Goal: Information Seeking & Learning: Learn about a topic

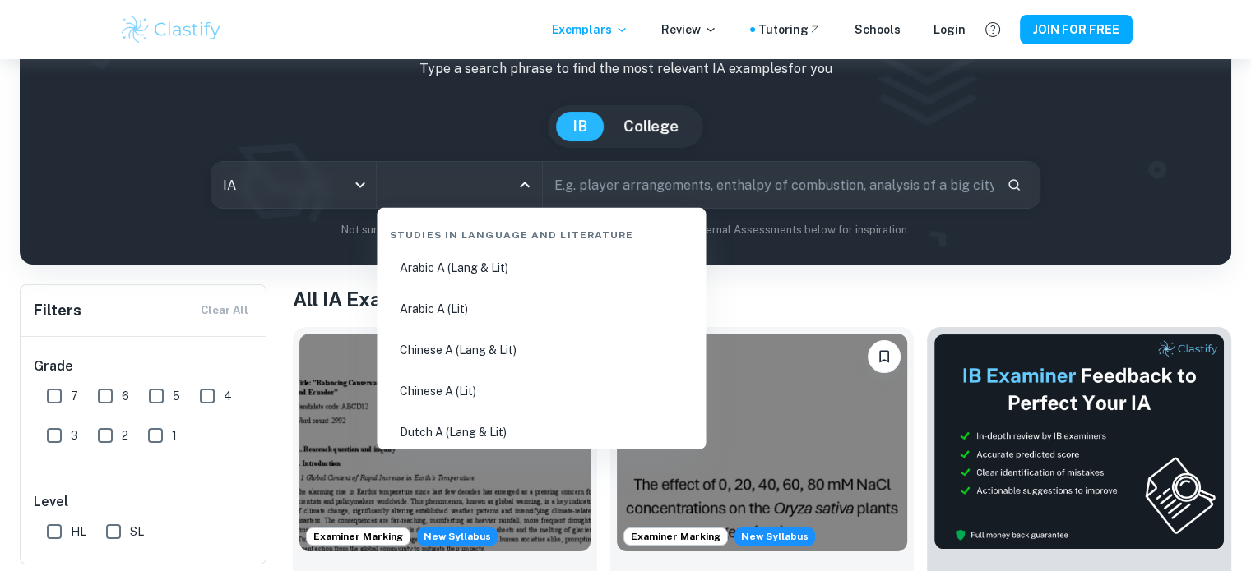
scroll to position [105, 0]
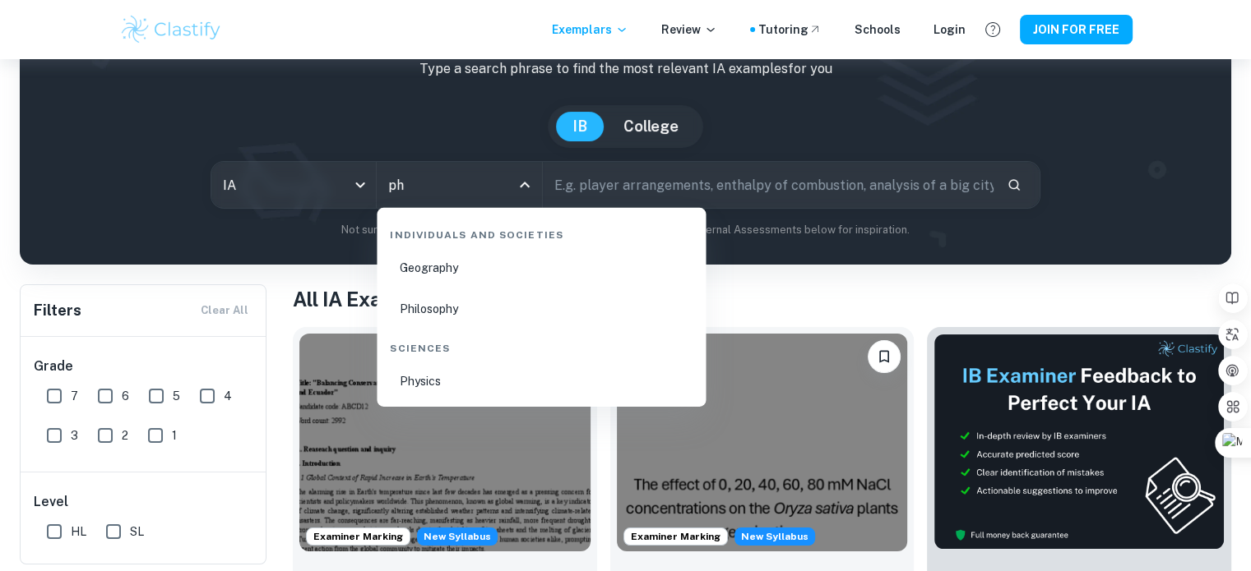
click at [451, 372] on li "Physics" at bounding box center [541, 382] width 316 height 38
type input "Physics"
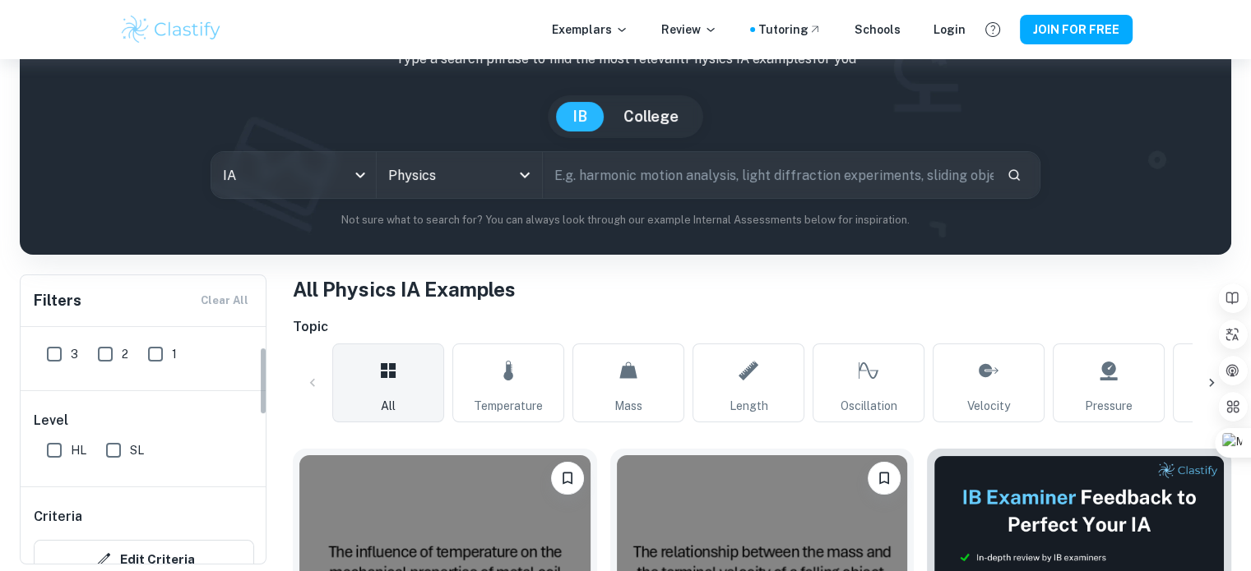
scroll to position [74, 0]
click at [116, 438] on input "SL" at bounding box center [113, 448] width 33 height 33
checkbox input "true"
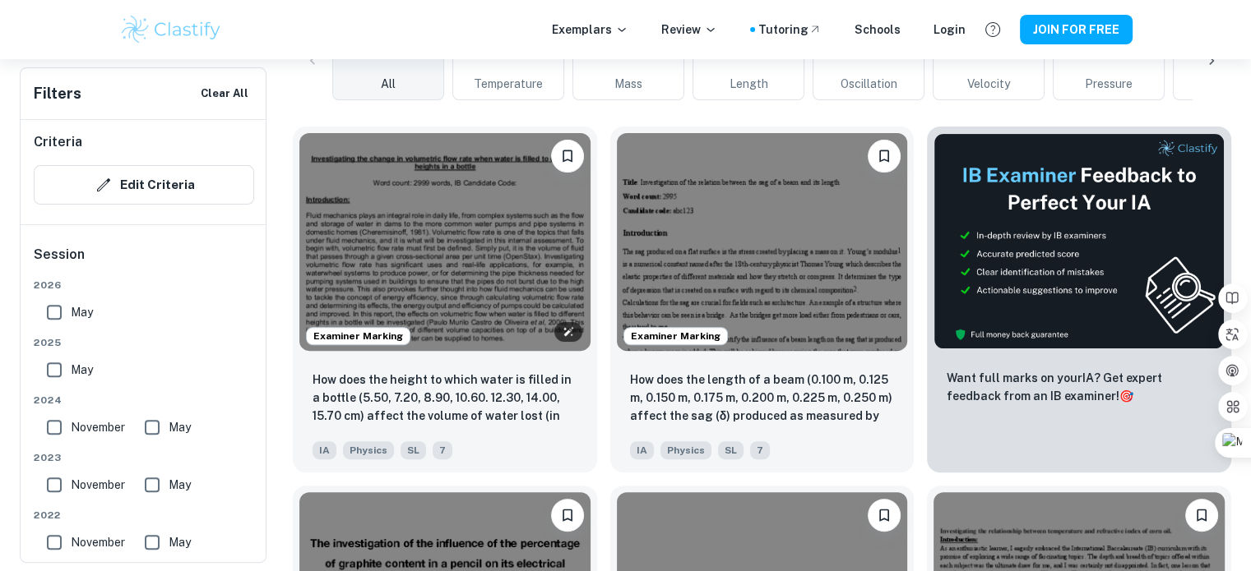
scroll to position [479, 0]
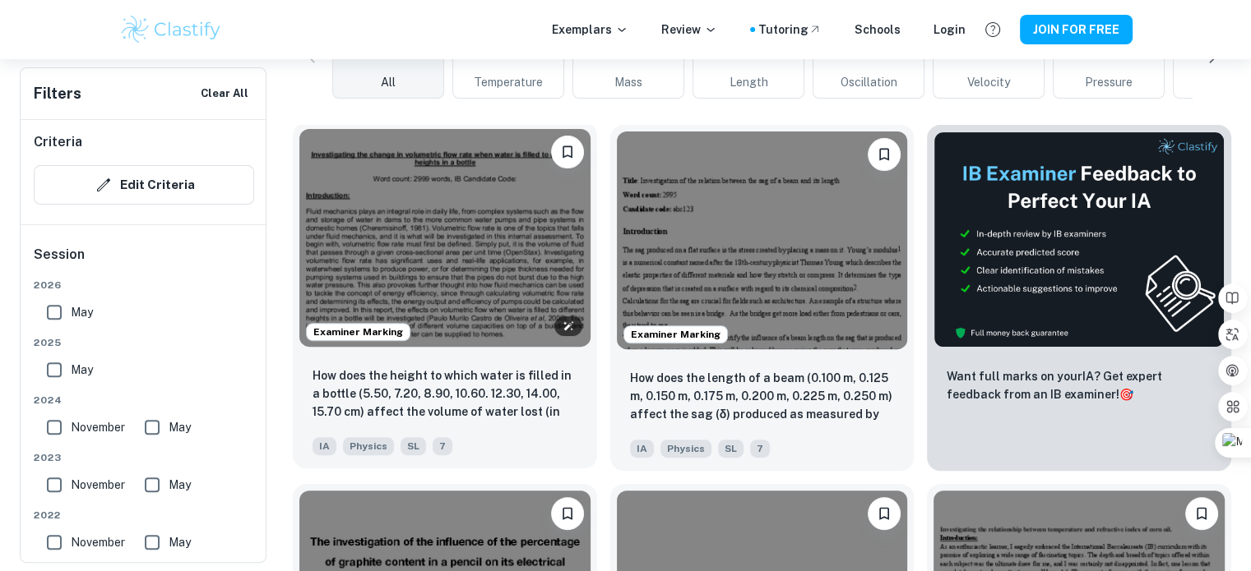
click at [454, 254] on img at bounding box center [444, 238] width 291 height 218
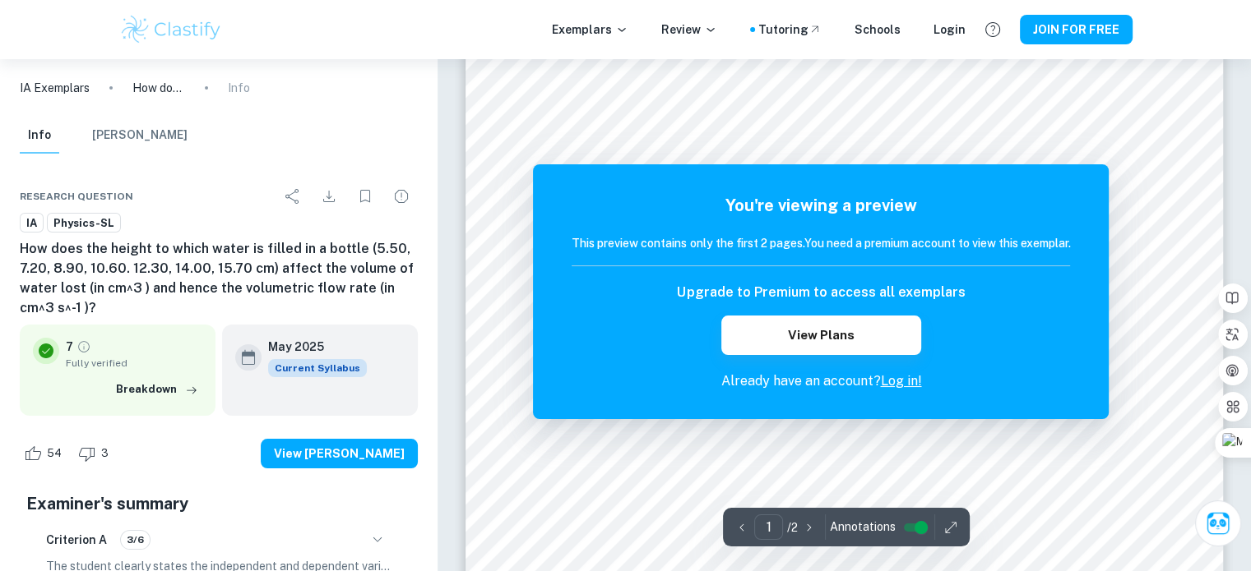
scroll to position [61, 0]
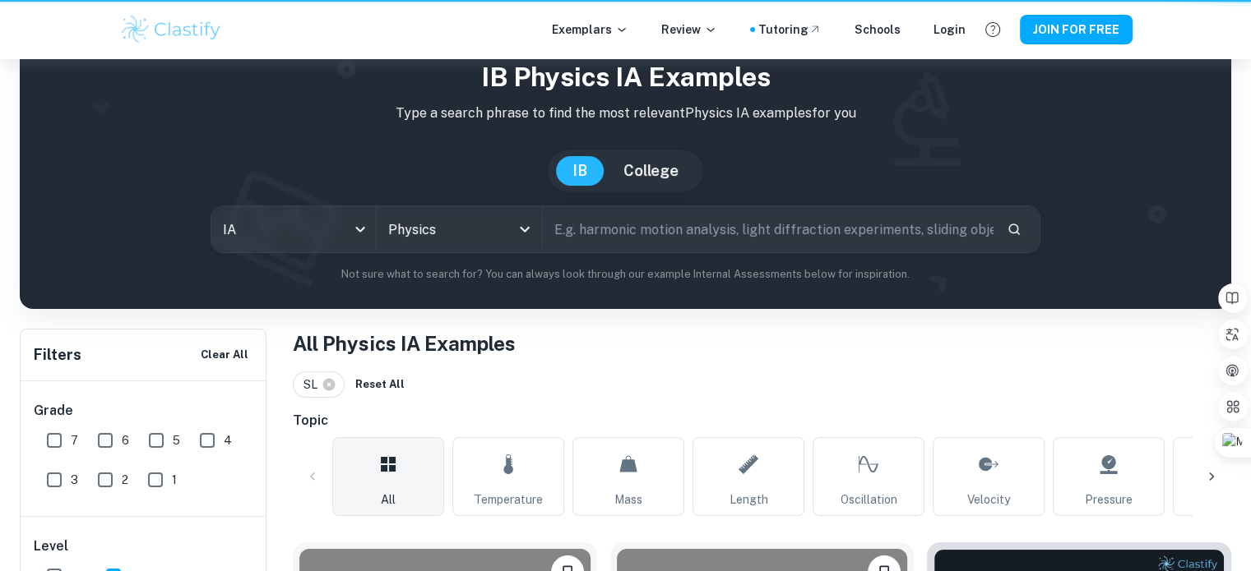
scroll to position [479, 0]
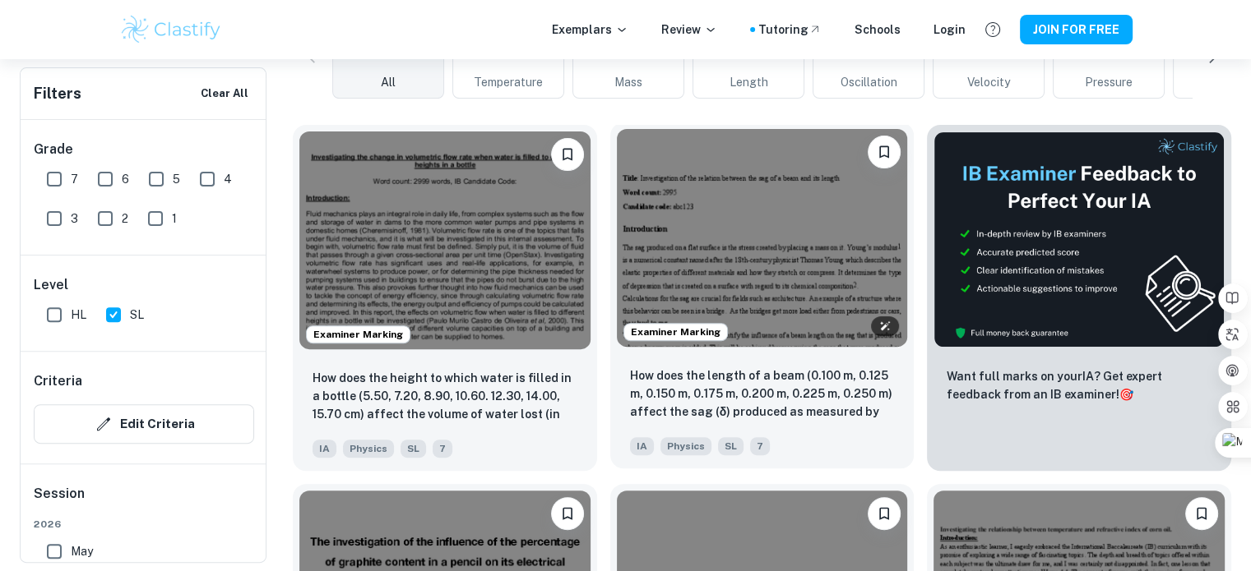
click at [682, 187] on img at bounding box center [762, 238] width 291 height 218
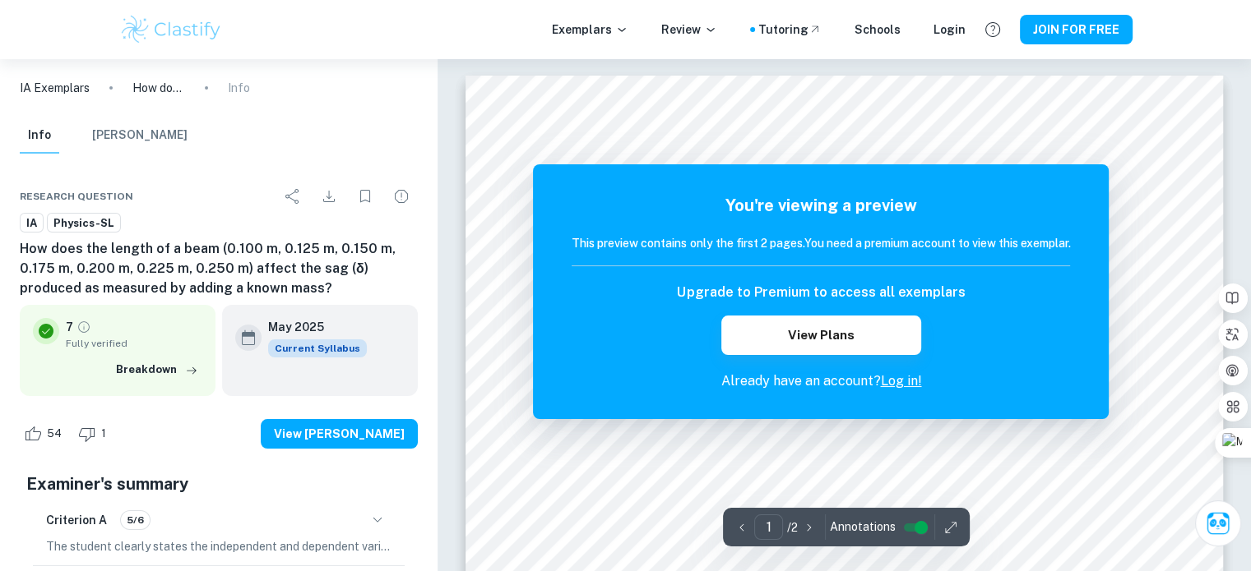
click at [910, 376] on link "Log in!" at bounding box center [900, 381] width 41 height 16
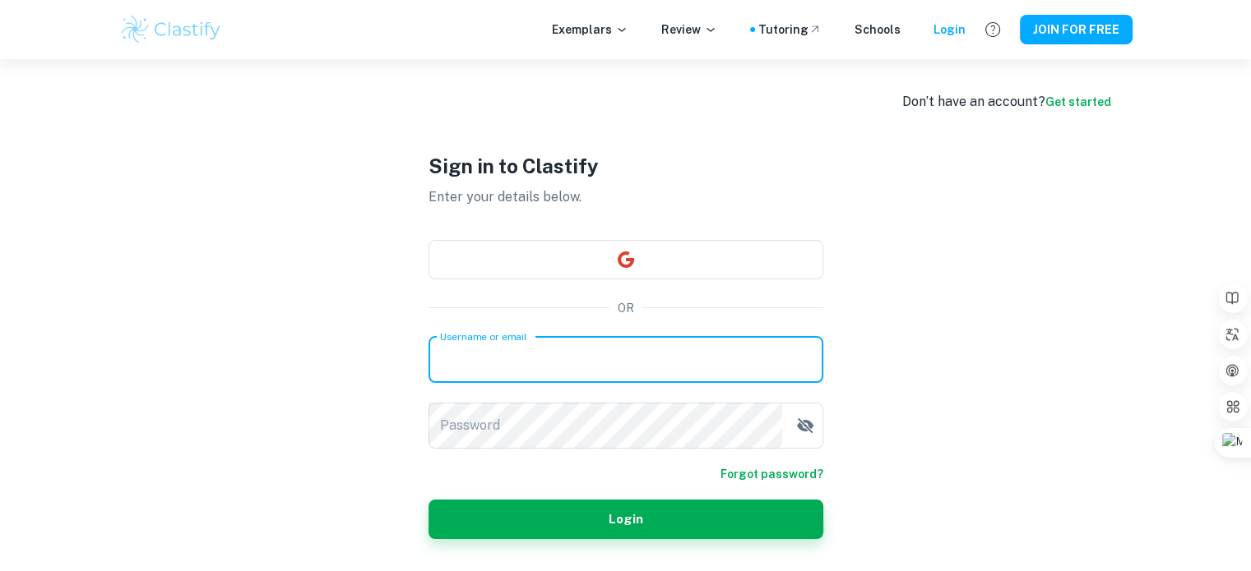
click at [637, 355] on input "Username or email" at bounding box center [625, 360] width 395 height 46
type input "j.reinafournier@gmail.com"
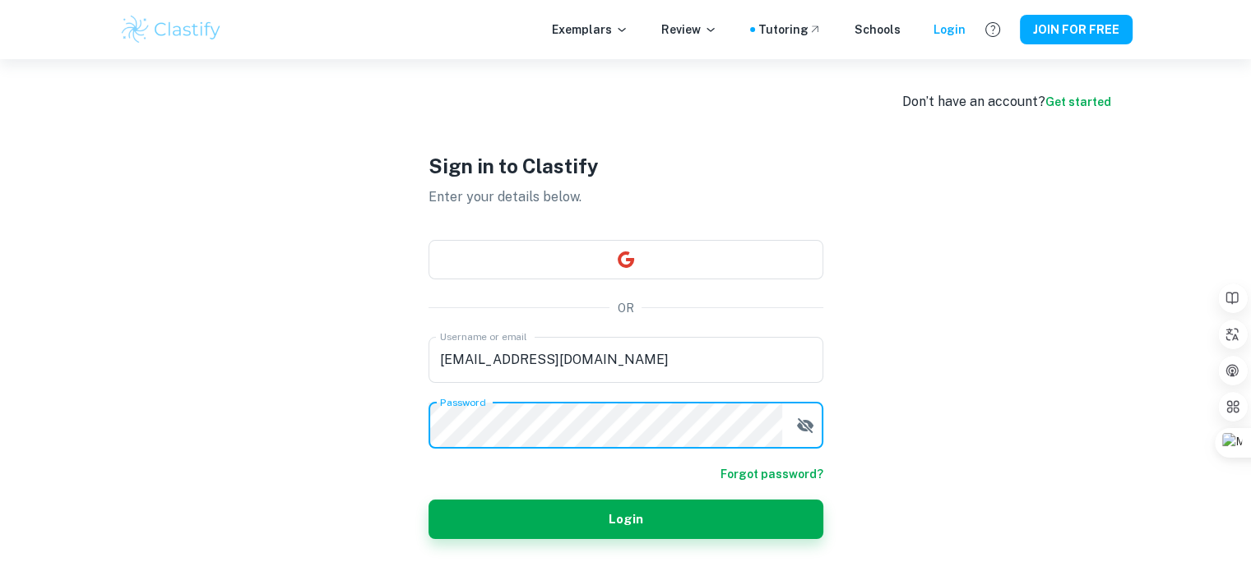
click at [428, 500] on button "Login" at bounding box center [625, 519] width 395 height 39
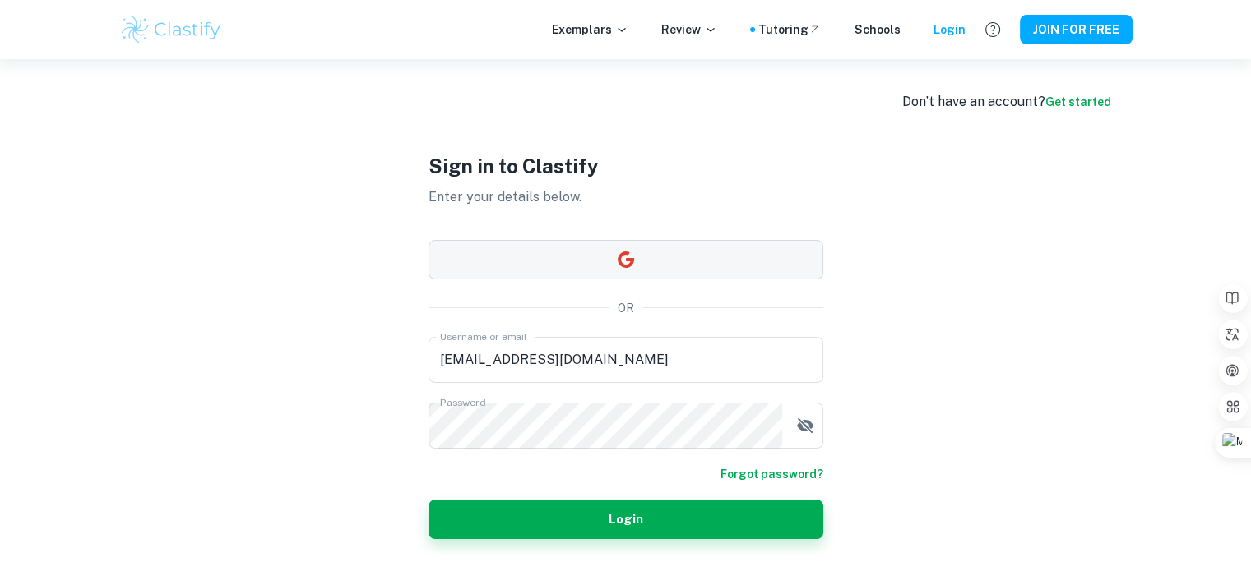
click at [619, 230] on div "Sign in to Clastify Enter your details below. OR Username or email j.reinafourn…" at bounding box center [625, 344] width 395 height 571
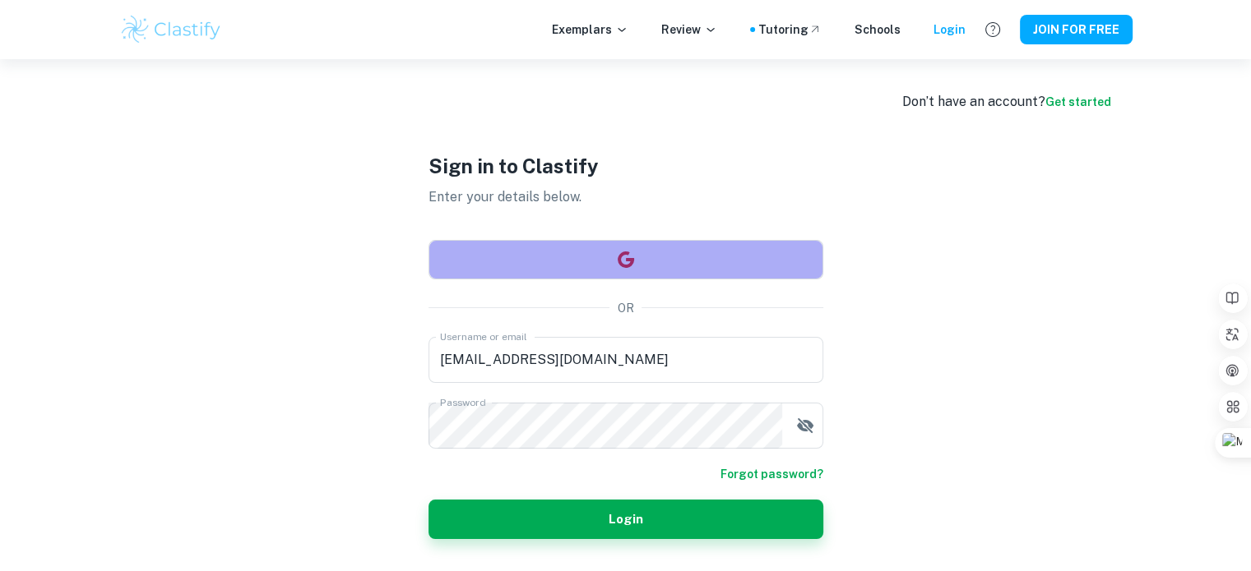
click at [628, 269] on button "button" at bounding box center [625, 259] width 395 height 39
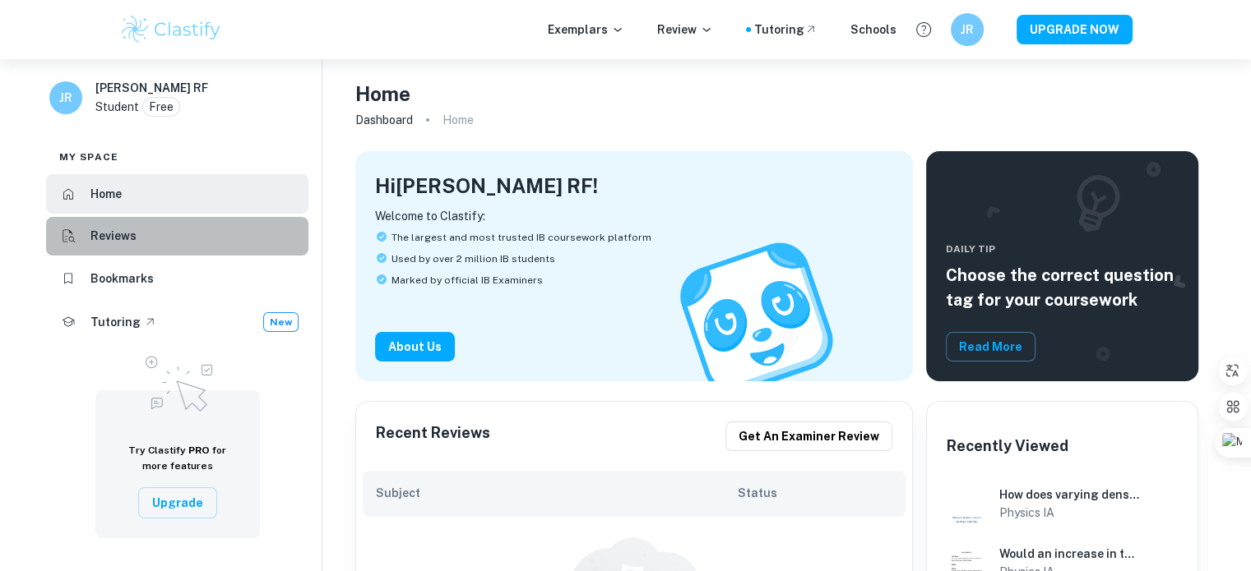
click at [179, 251] on li "Reviews" at bounding box center [177, 236] width 262 height 39
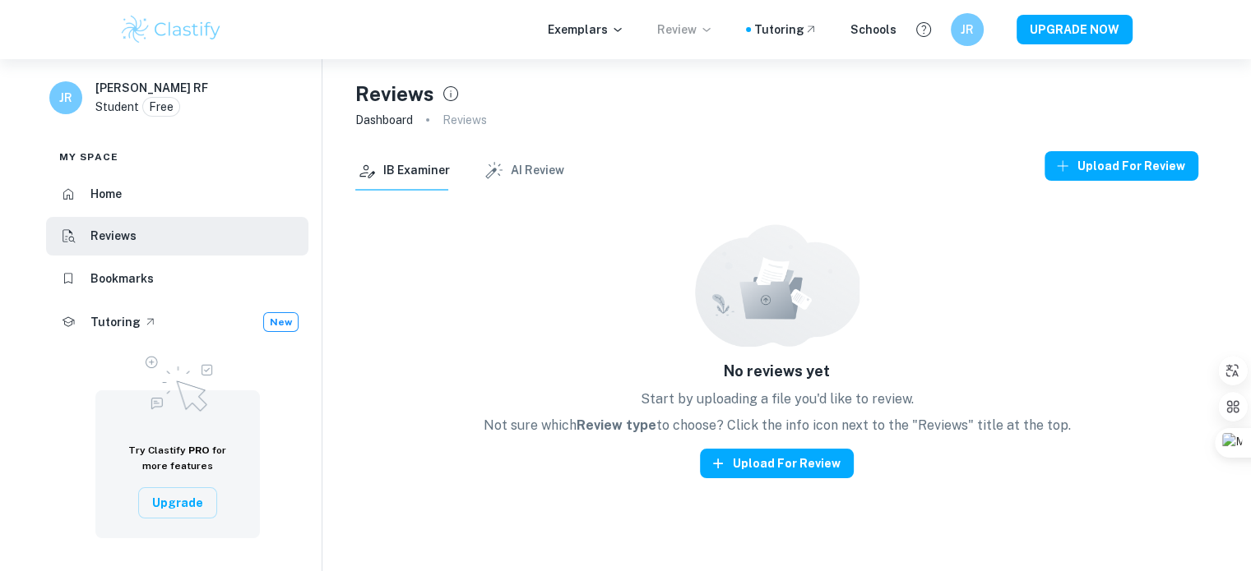
click at [704, 34] on p "Review" at bounding box center [685, 30] width 56 height 18
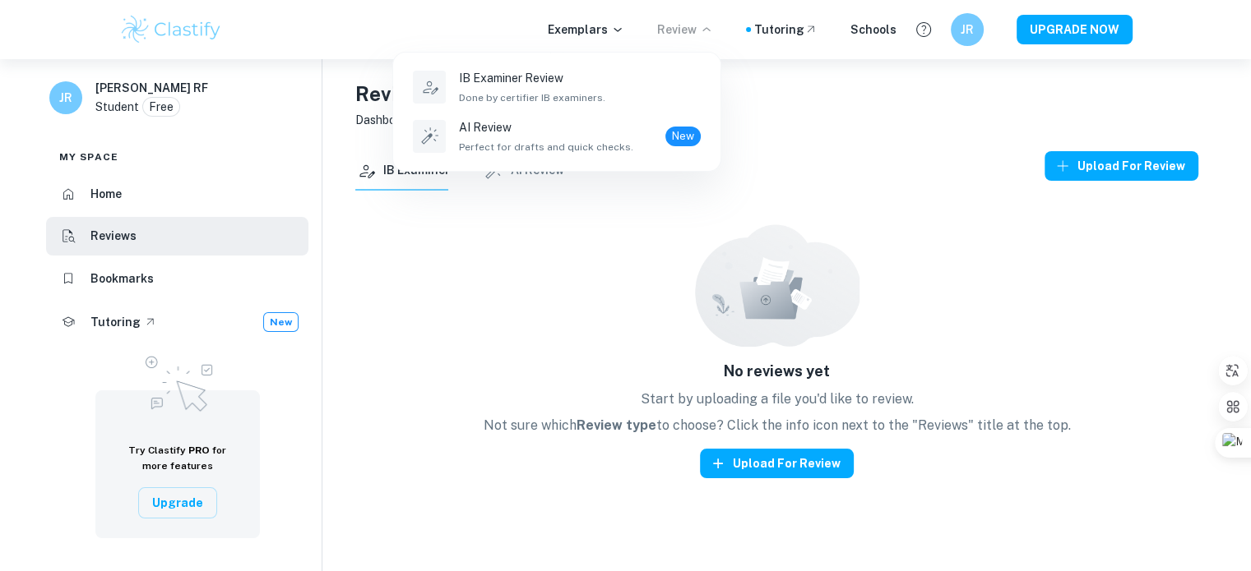
scroll to position [59, 0]
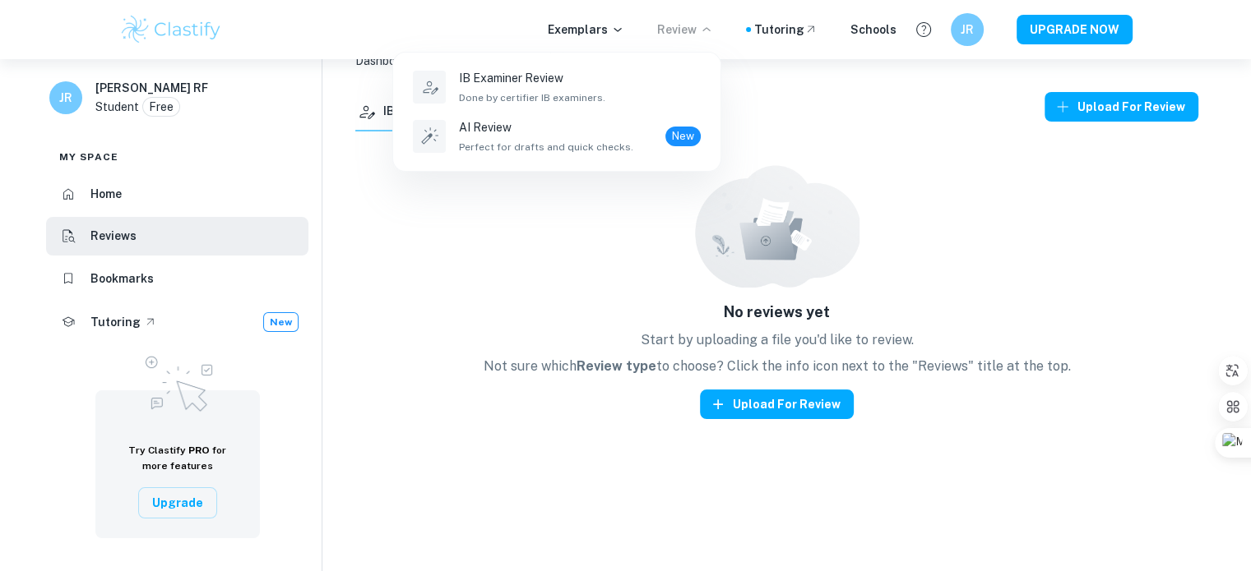
click at [457, 420] on div at bounding box center [625, 285] width 1251 height 571
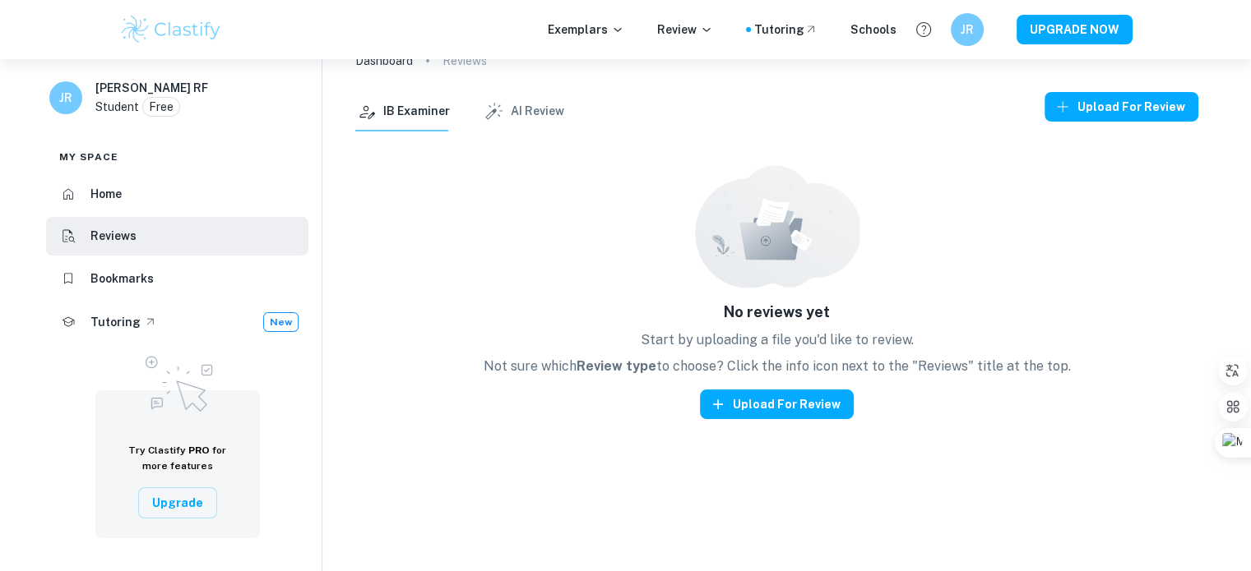
click at [113, 90] on h6 "[PERSON_NAME] RF" at bounding box center [151, 88] width 113 height 18
click at [82, 90] on div "JR [PERSON_NAME] RF Student Free" at bounding box center [177, 101] width 289 height 58
click at [73, 96] on h6 "JR" at bounding box center [66, 98] width 19 height 18
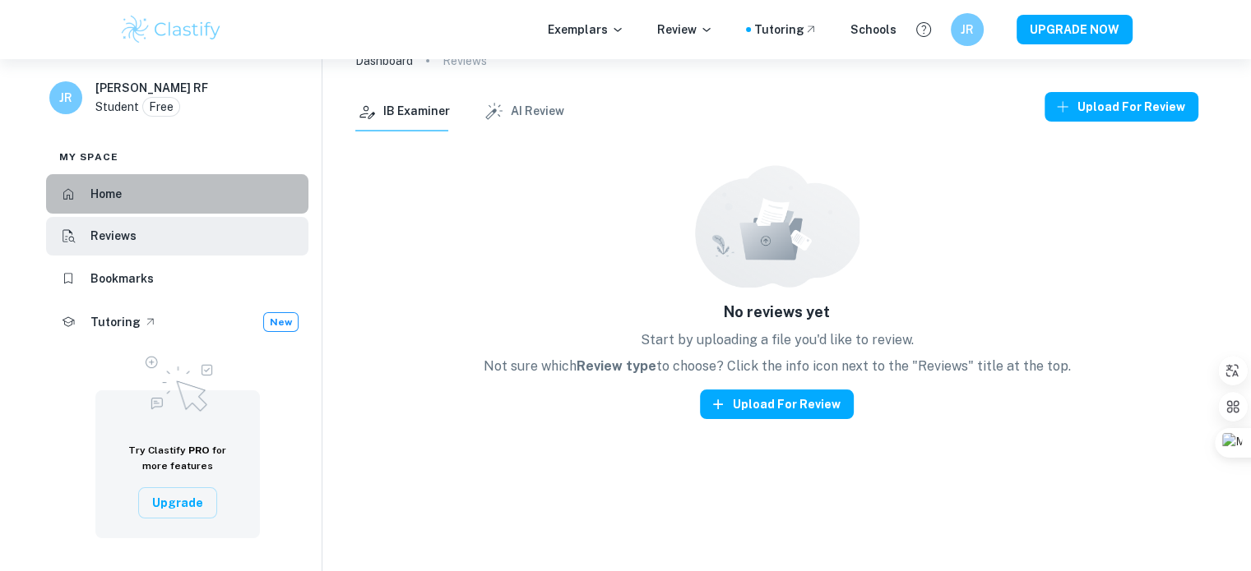
click at [115, 204] on li "Home" at bounding box center [177, 193] width 262 height 39
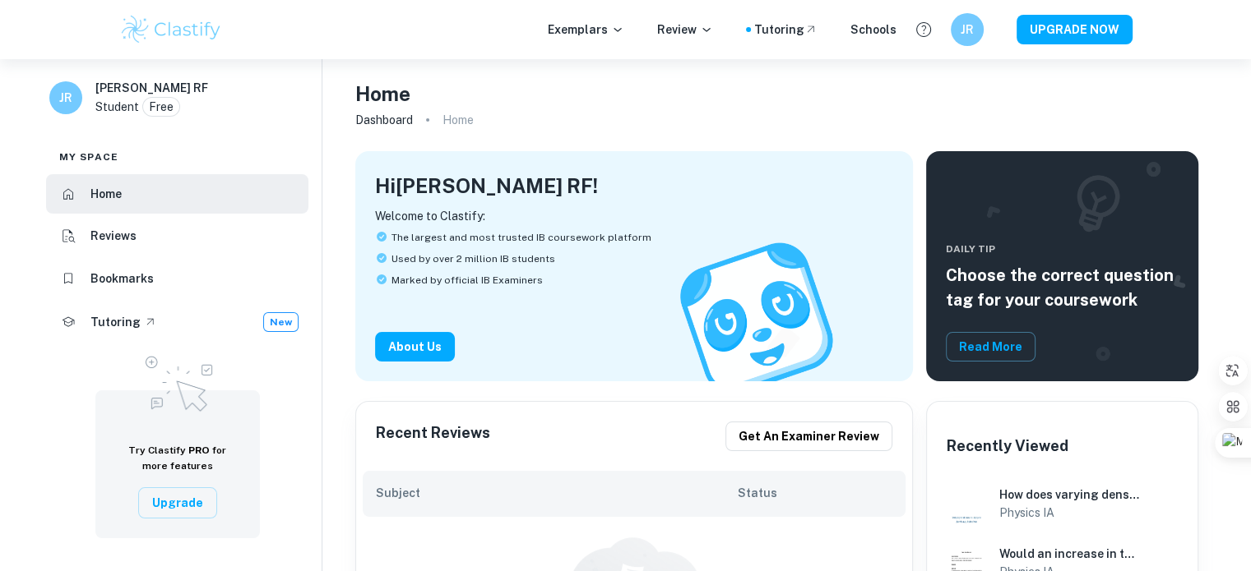
drag, startPoint x: 81, startPoint y: 3, endPoint x: 382, endPoint y: 62, distance: 305.8
click at [382, 62] on div "Home Dashboard Home" at bounding box center [776, 105] width 843 height 92
click at [206, 19] on img at bounding box center [171, 29] width 104 height 33
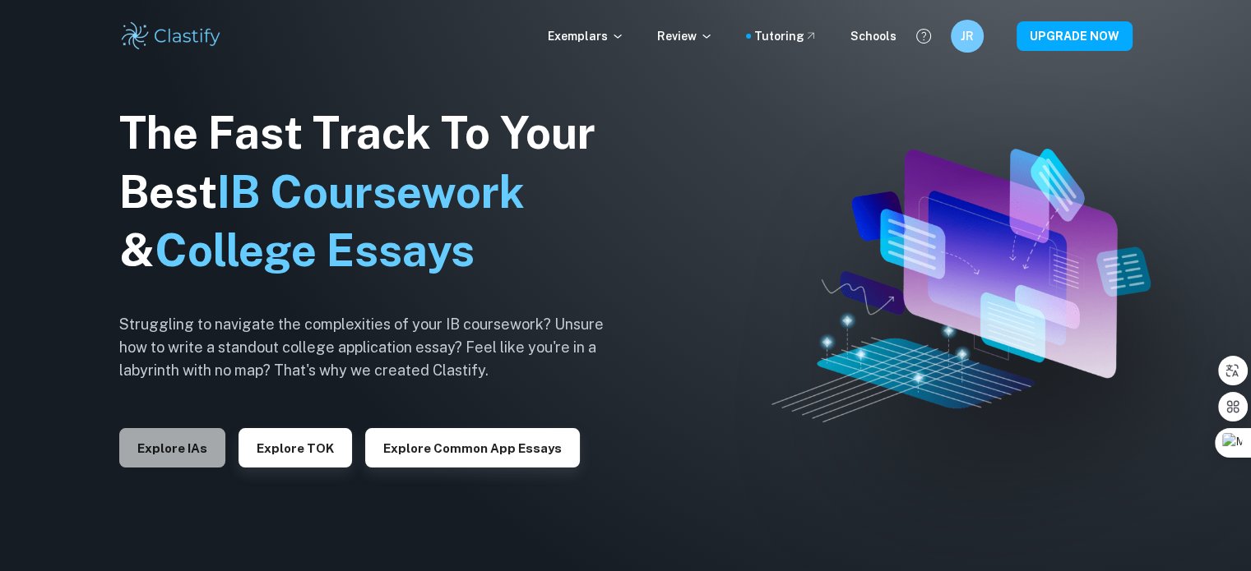
click at [142, 440] on button "Explore IAs" at bounding box center [172, 447] width 106 height 39
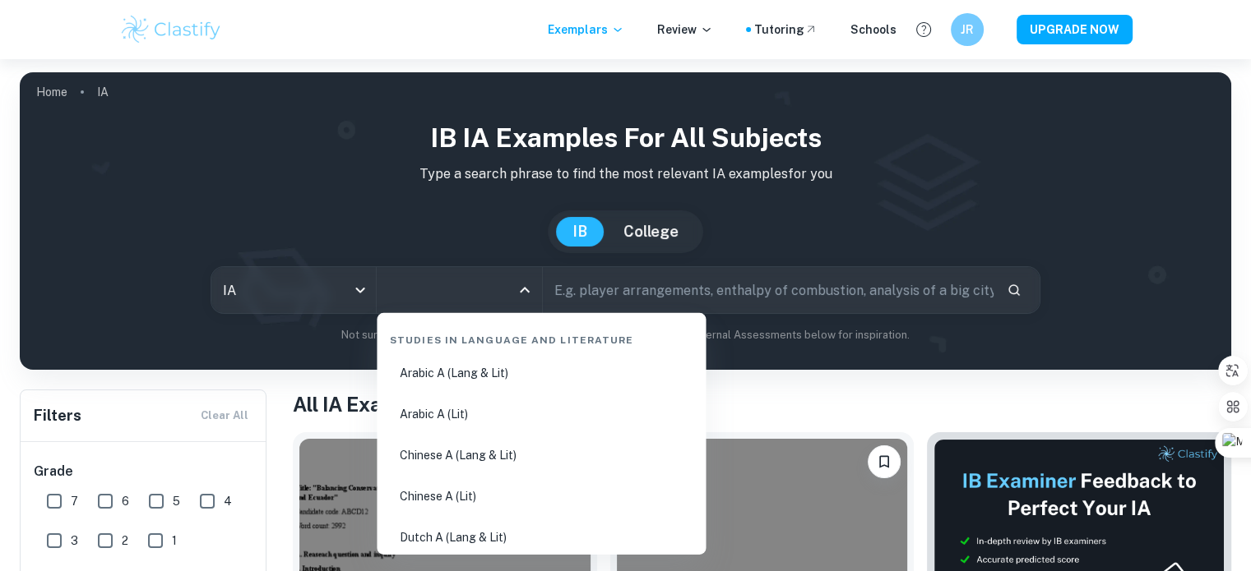
click at [470, 284] on input "All Subjects" at bounding box center [446, 290] width 125 height 31
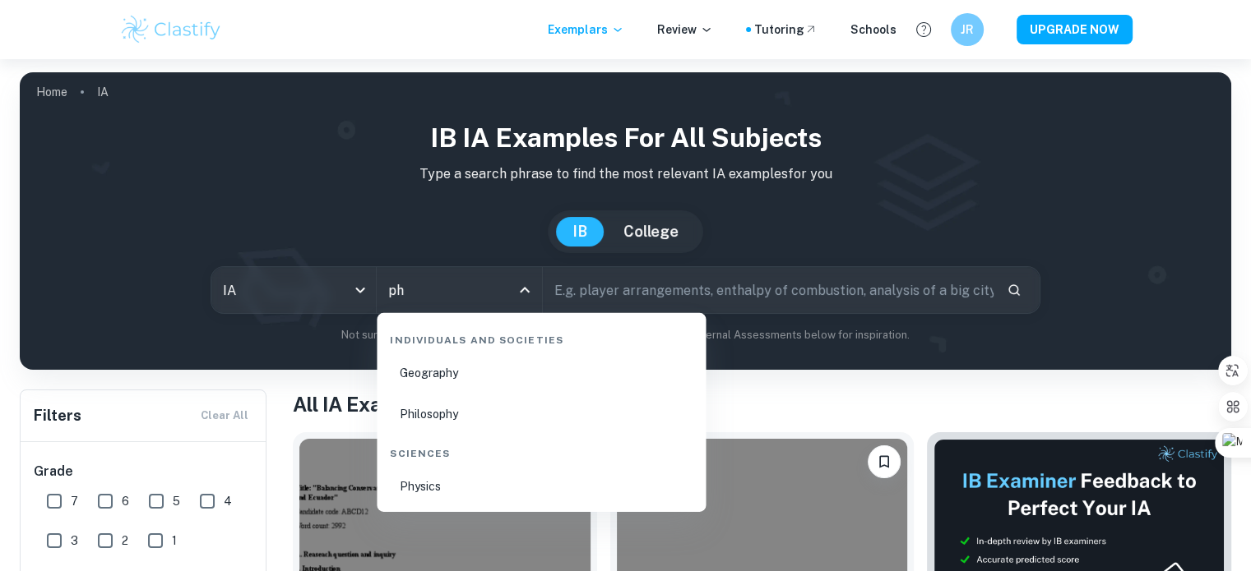
click at [440, 488] on li "Physics" at bounding box center [541, 487] width 316 height 38
type input "Physics"
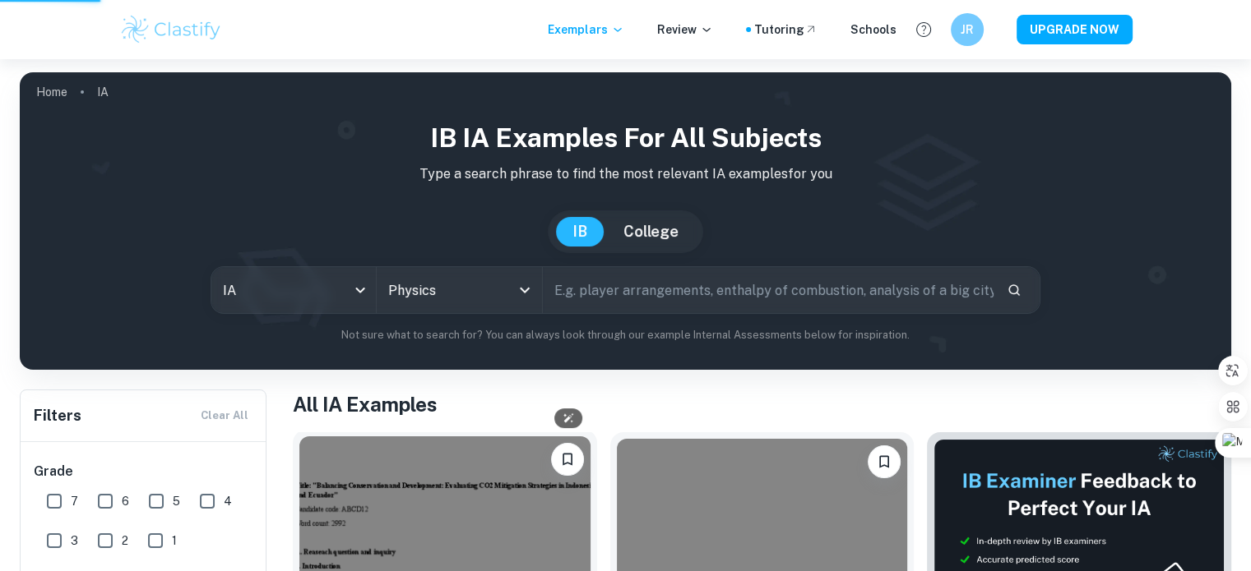
scroll to position [217, 0]
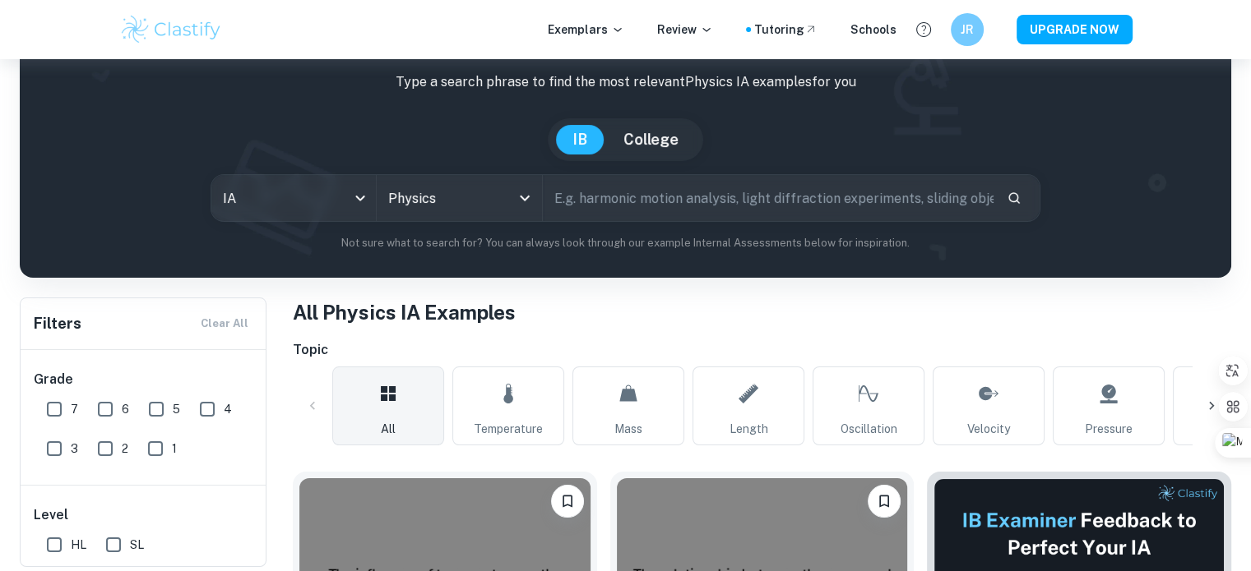
scroll to position [95, 0]
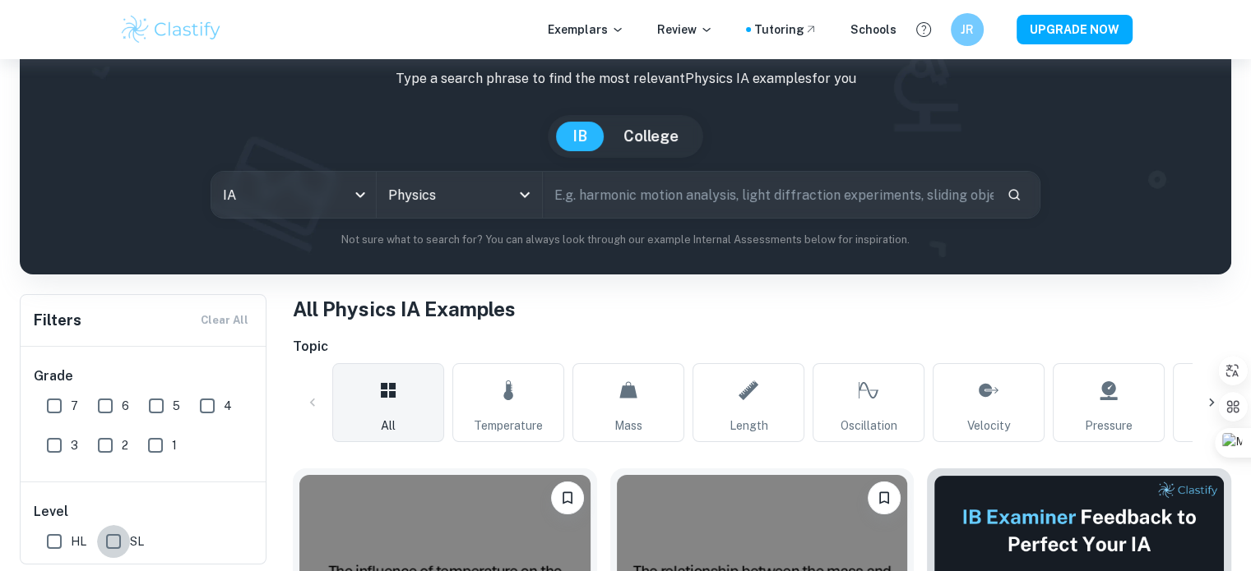
click at [109, 534] on input "SL" at bounding box center [113, 541] width 33 height 33
checkbox input "true"
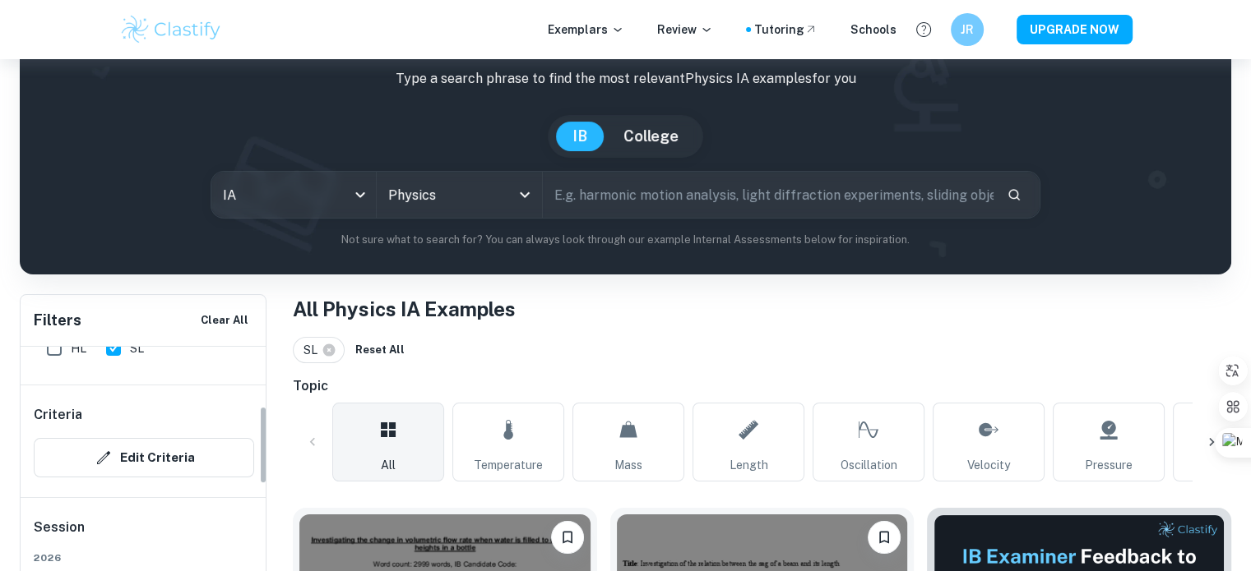
scroll to position [500, 0]
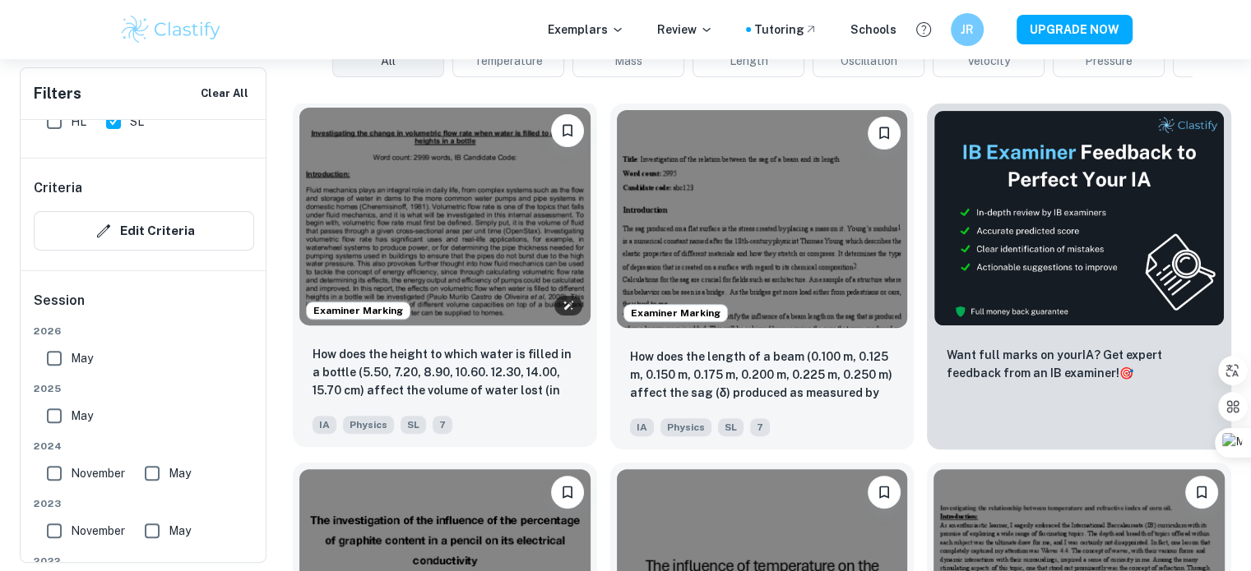
click at [451, 199] on img at bounding box center [444, 217] width 291 height 218
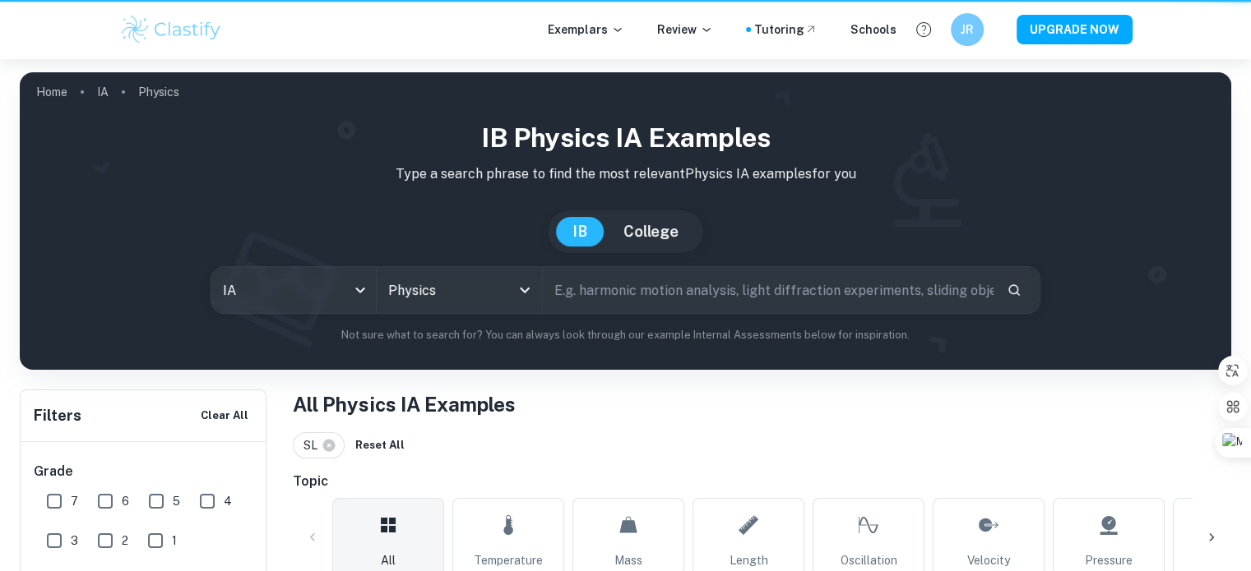
scroll to position [500, 0]
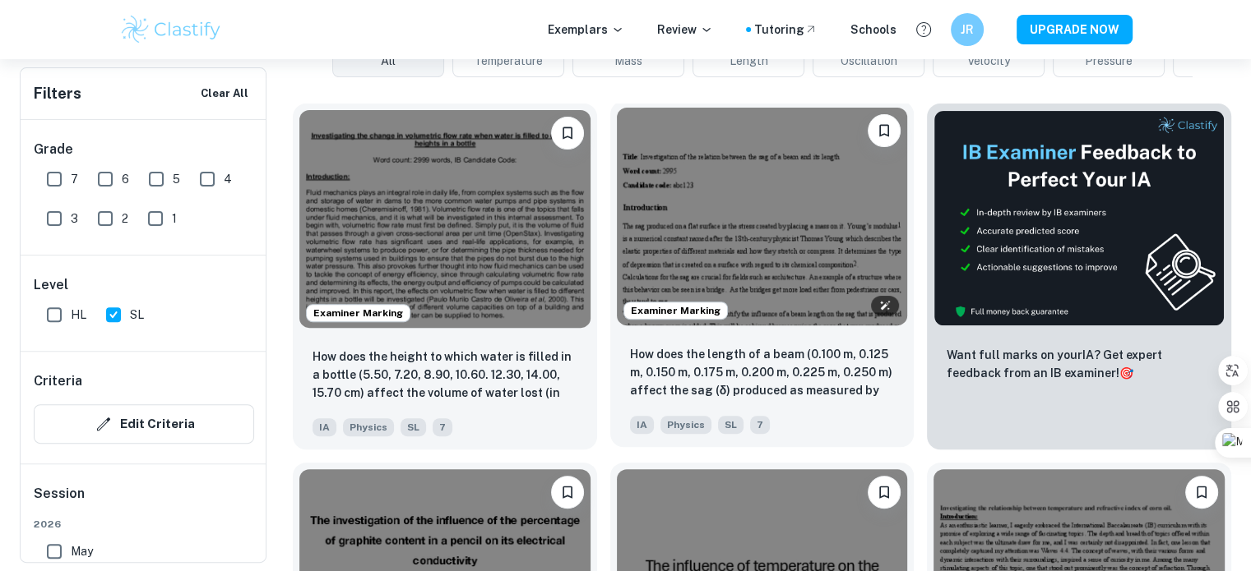
click at [769, 230] on img at bounding box center [762, 217] width 291 height 218
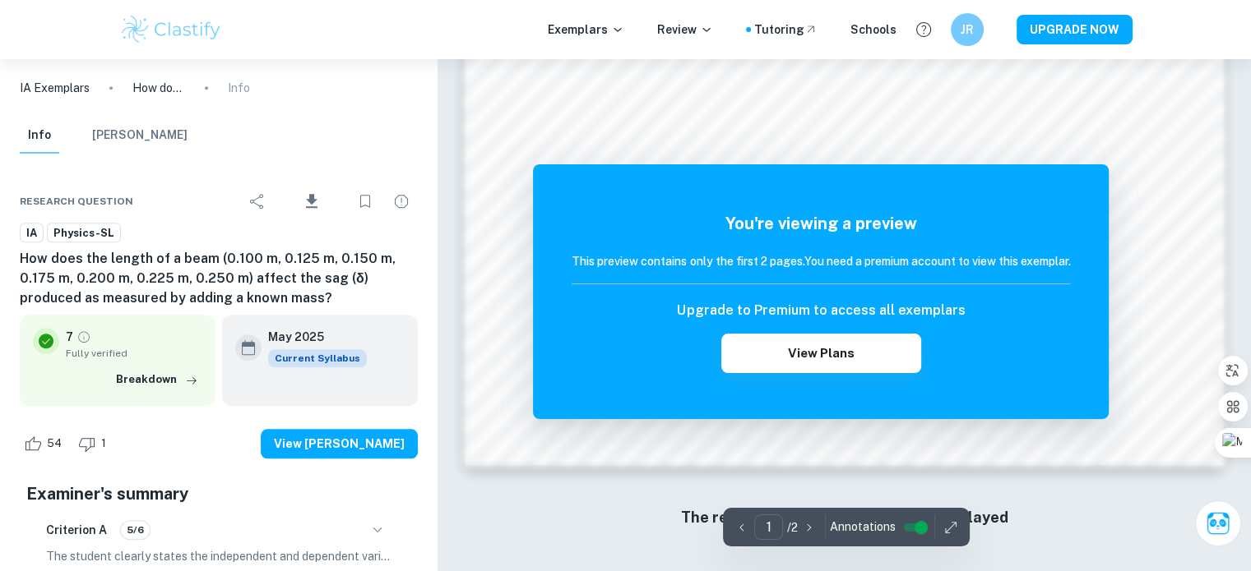
scroll to position [1585, 0]
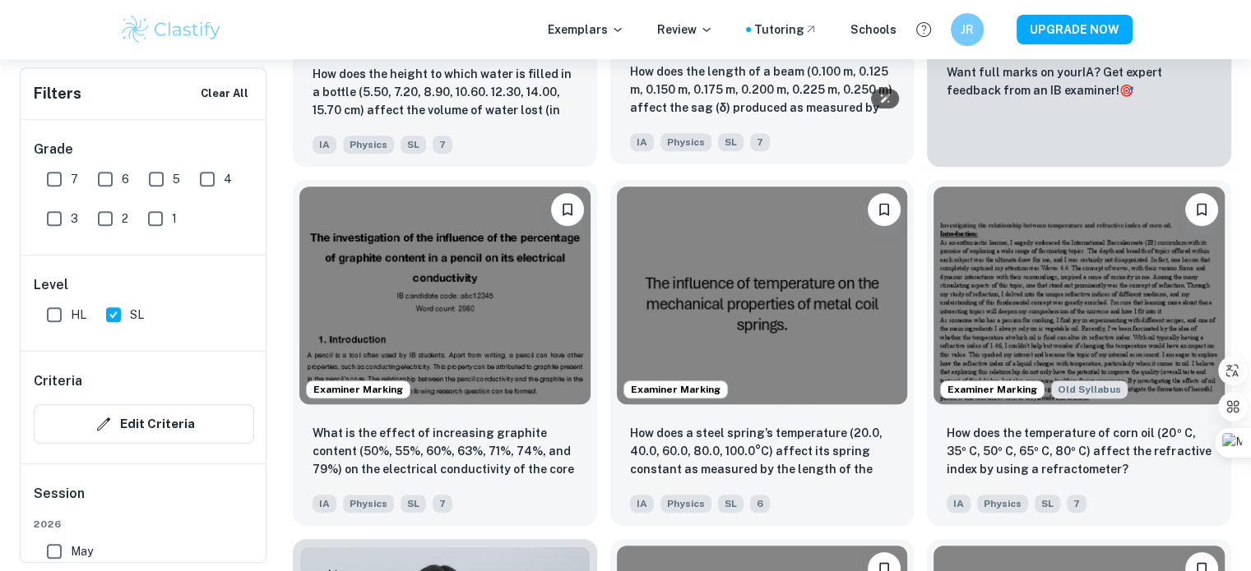
scroll to position [784, 0]
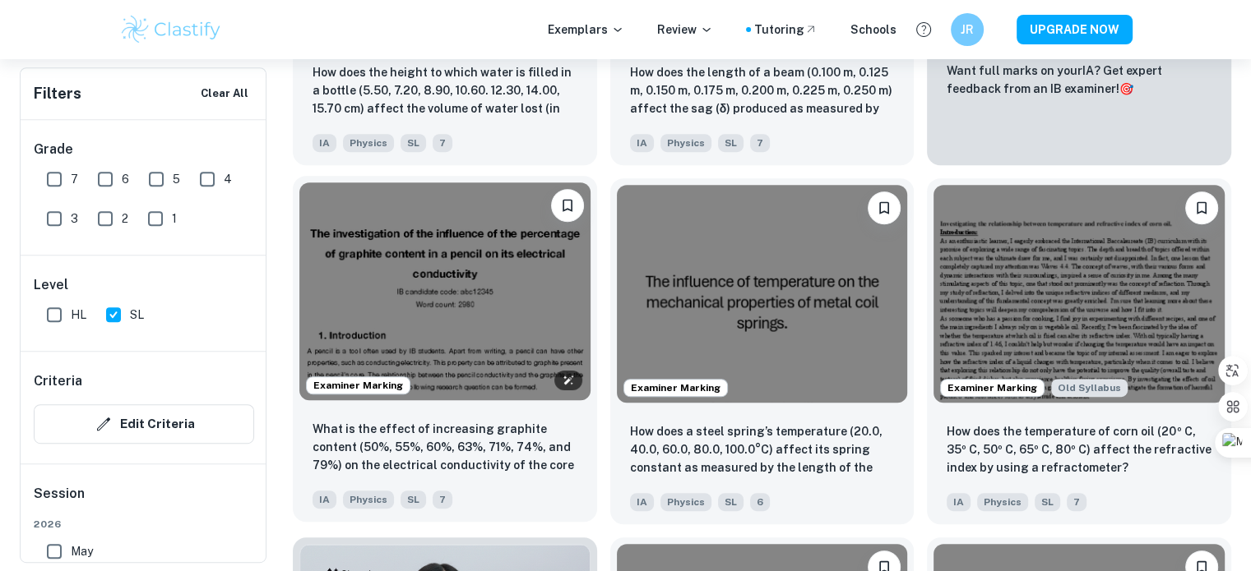
click at [484, 248] on img at bounding box center [444, 292] width 291 height 218
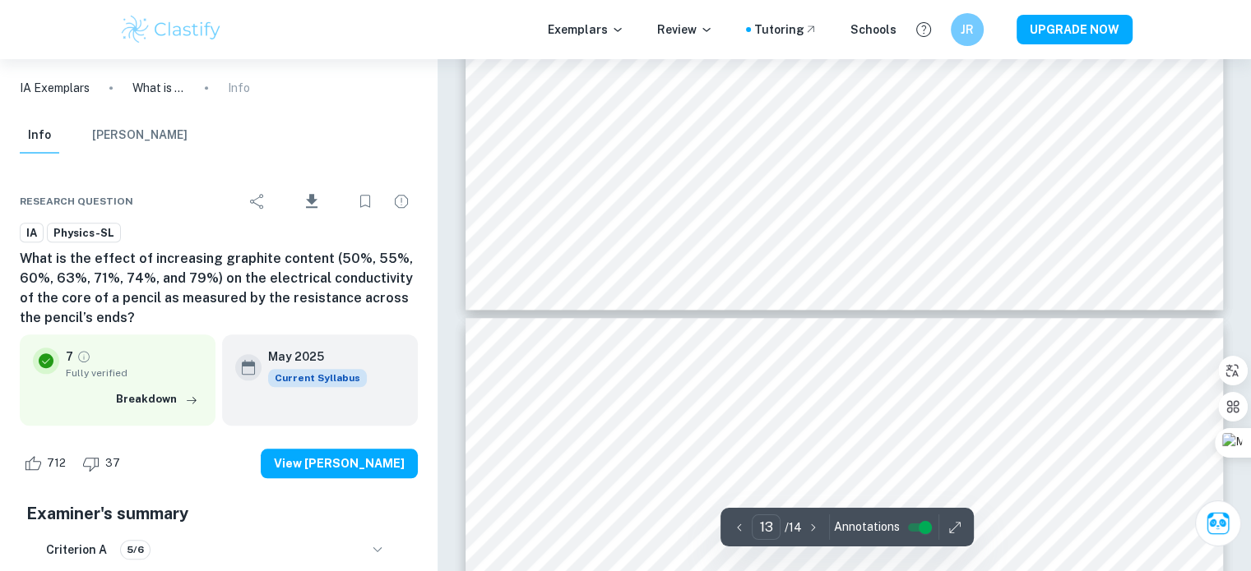
type input "14"
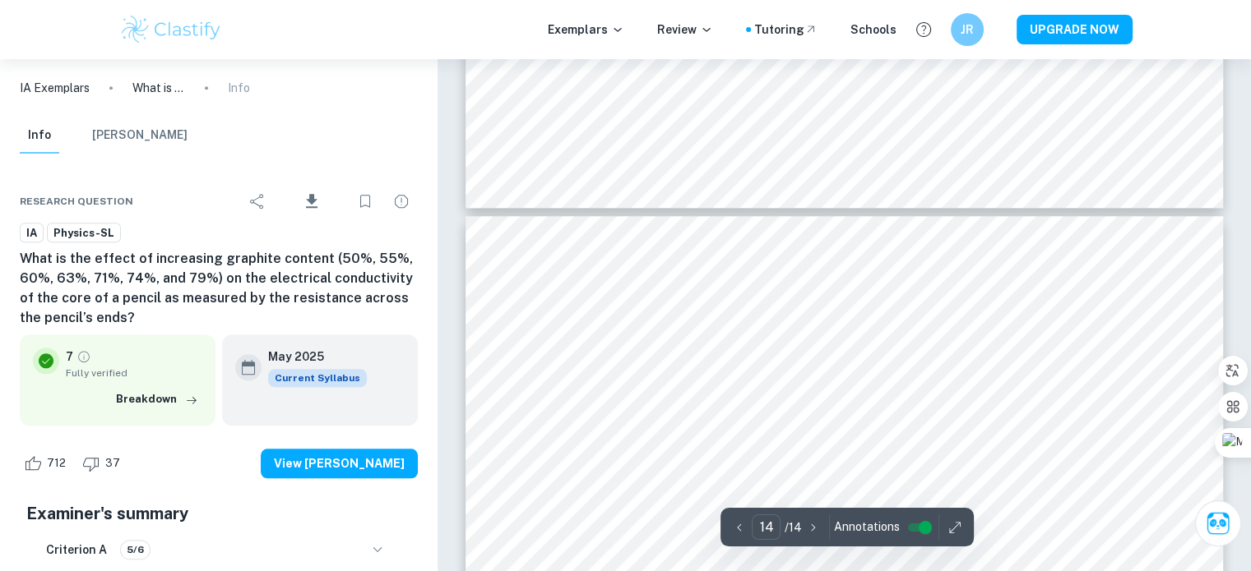
scroll to position [14241, 0]
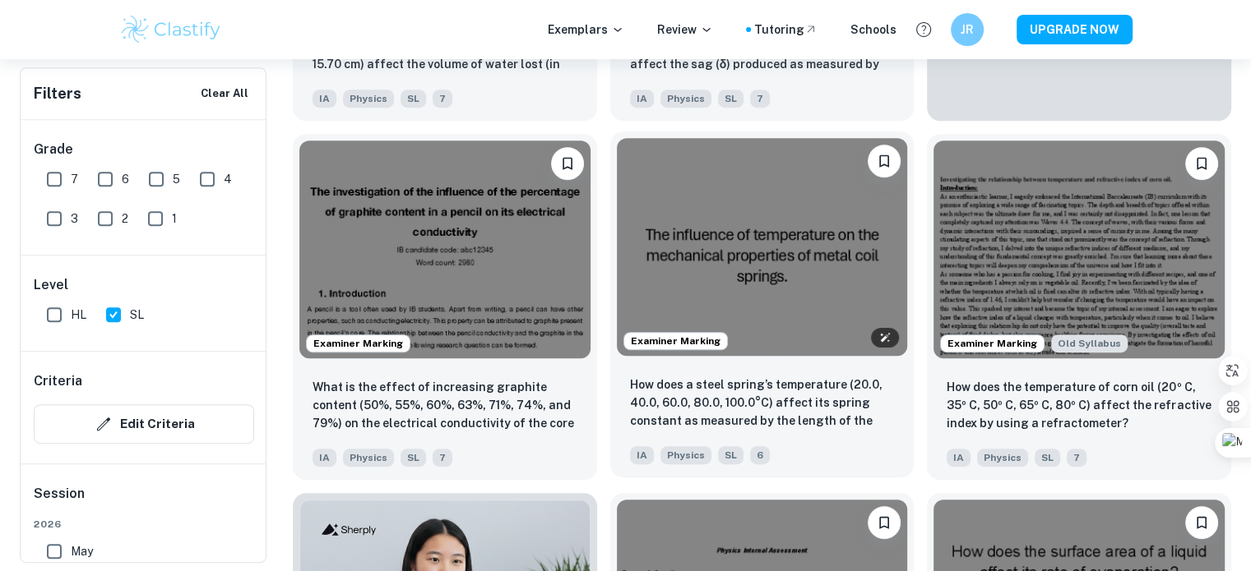
scroll to position [830, 0]
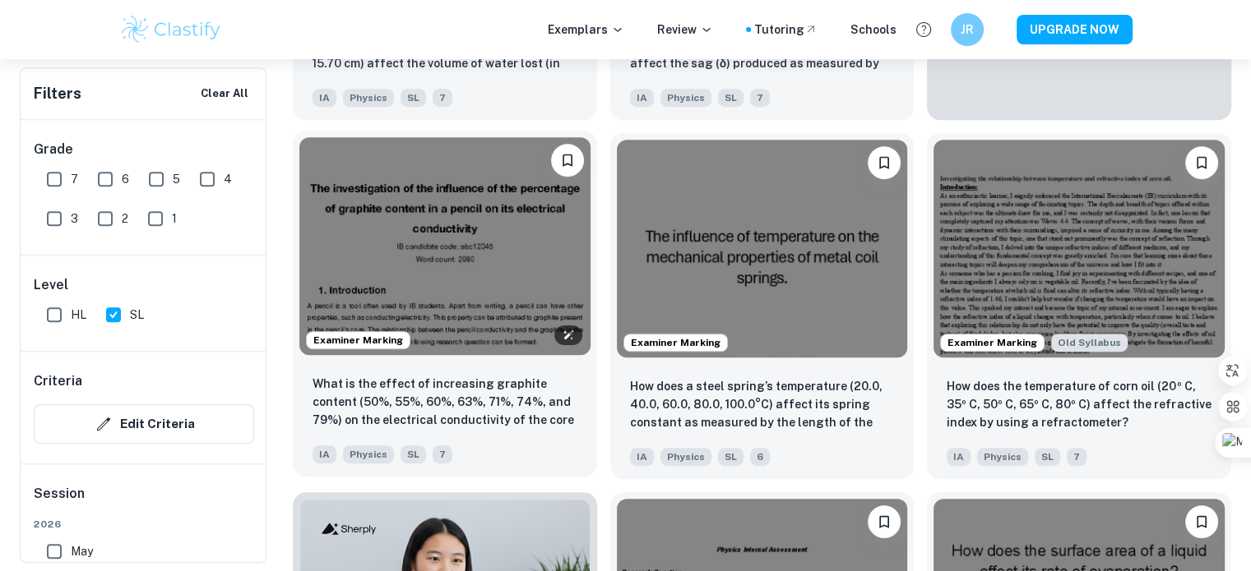
click at [531, 238] on img at bounding box center [444, 246] width 291 height 218
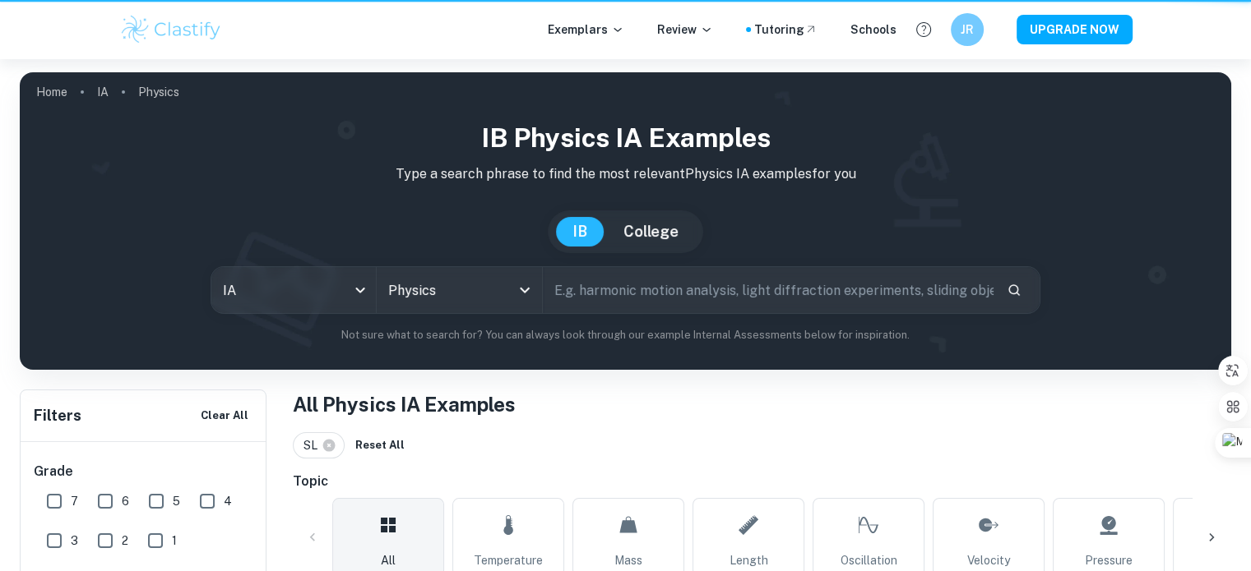
scroll to position [830, 0]
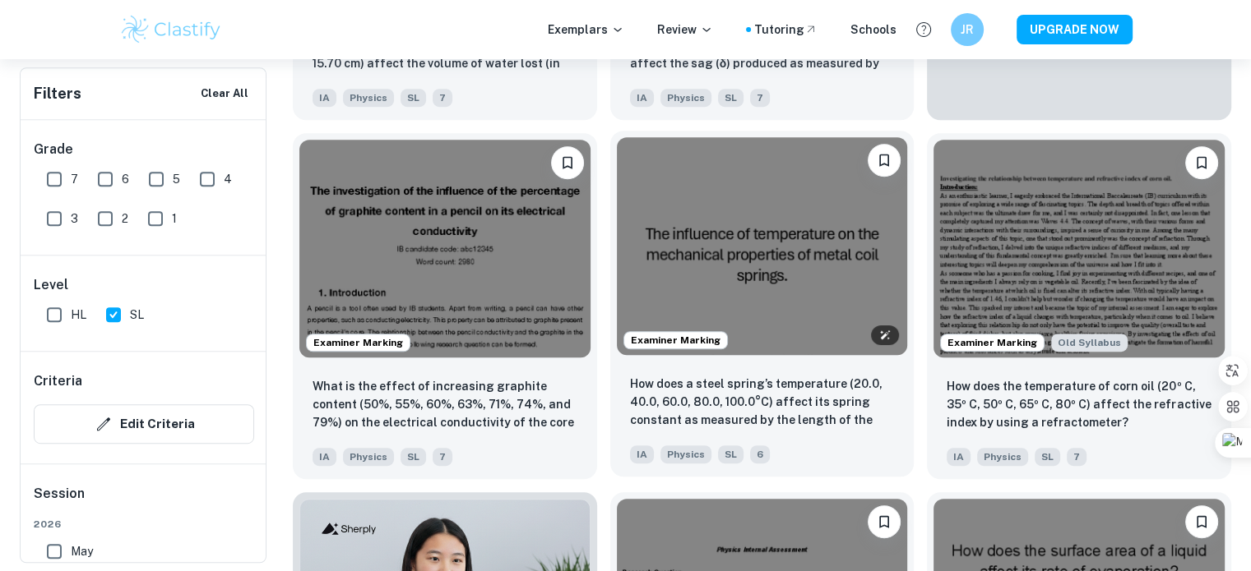
click at [668, 278] on img at bounding box center [762, 246] width 291 height 218
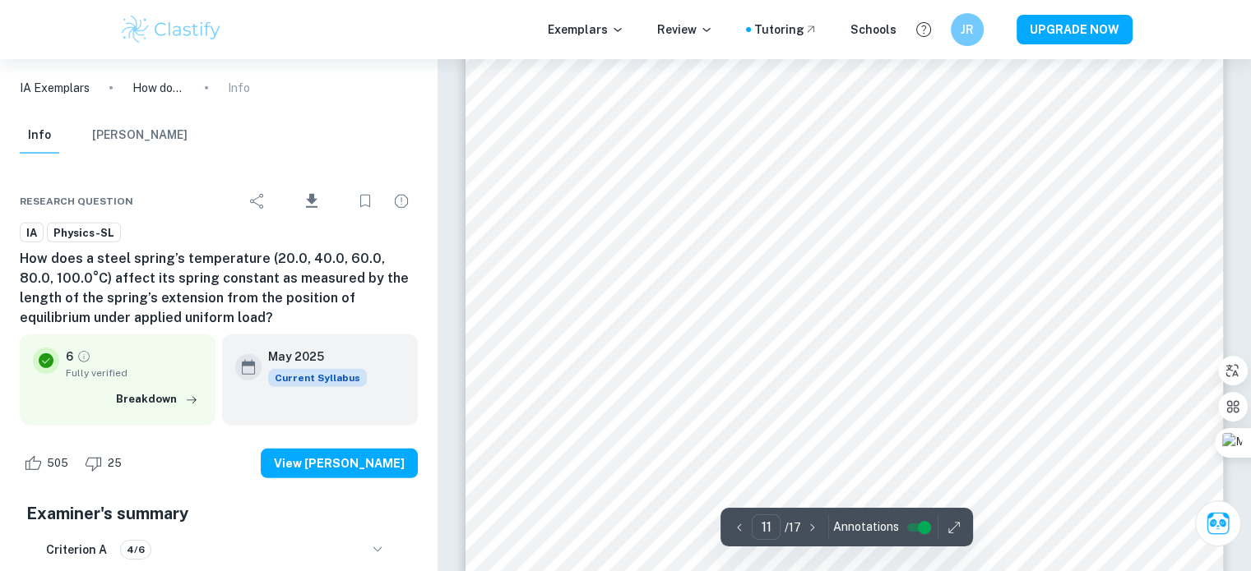
scroll to position [11231, 0]
type input "16"
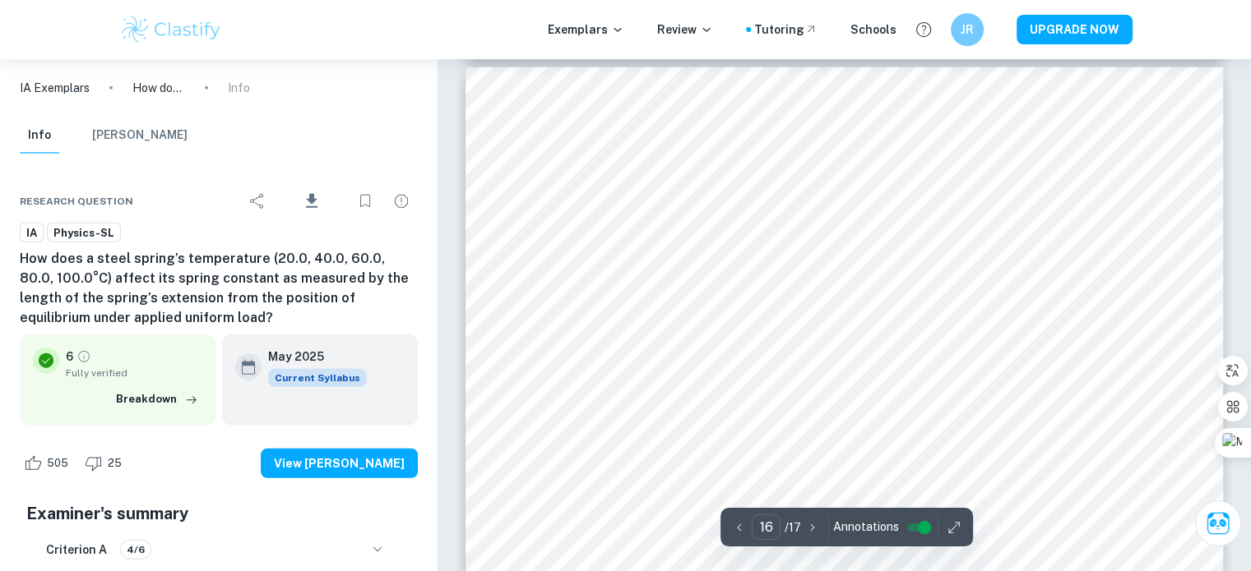
scroll to position [16671, 0]
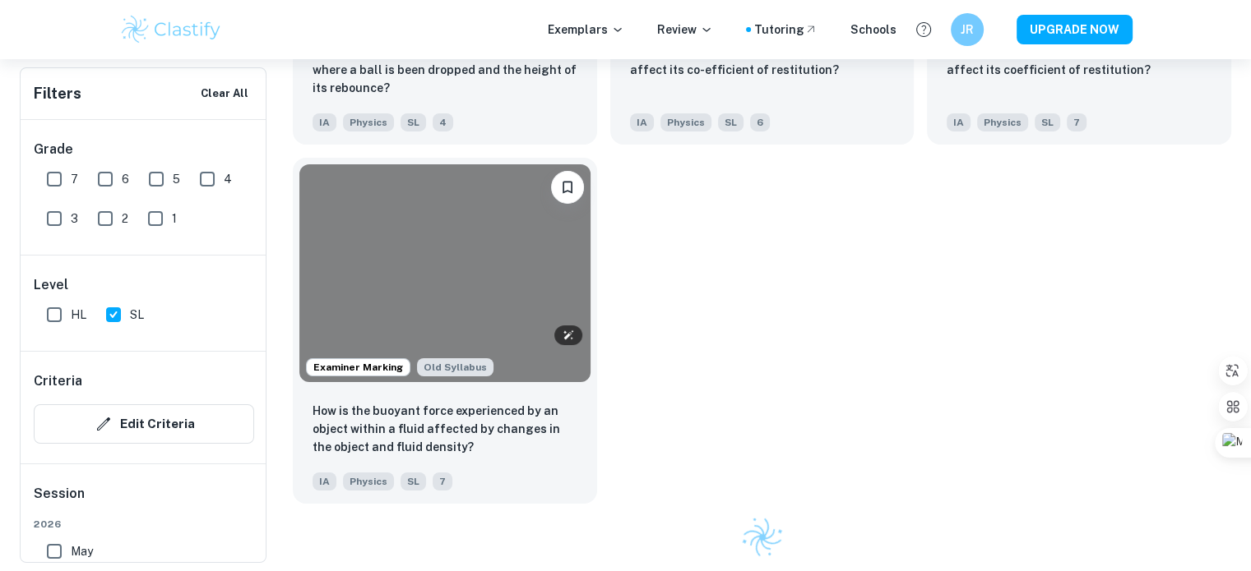
scroll to position [830, 0]
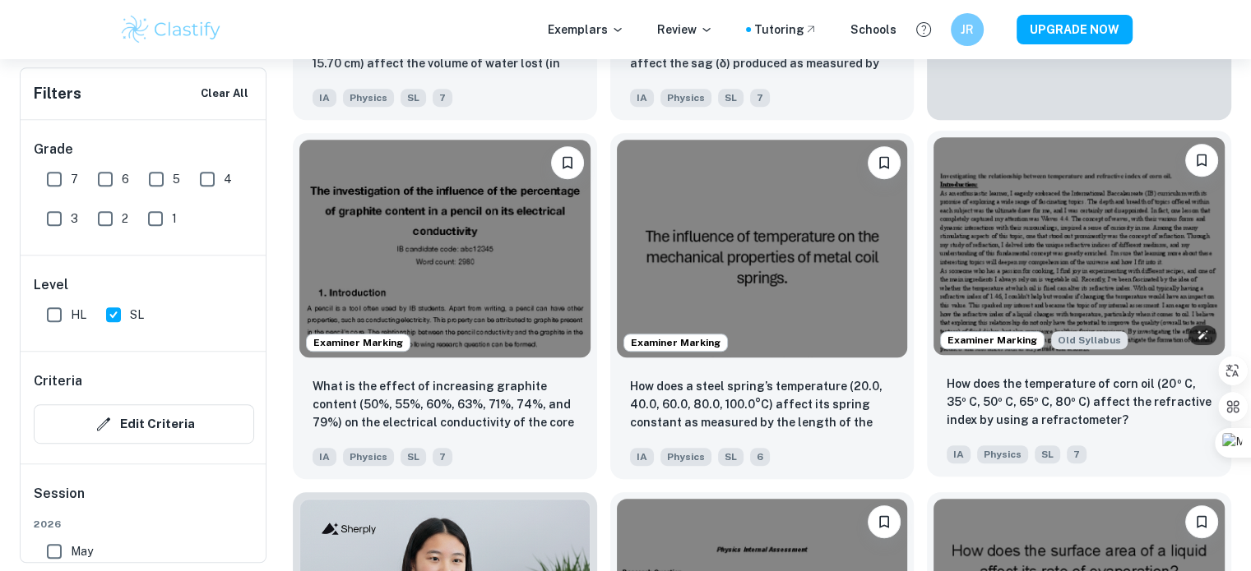
click at [1039, 238] on img at bounding box center [1078, 246] width 291 height 218
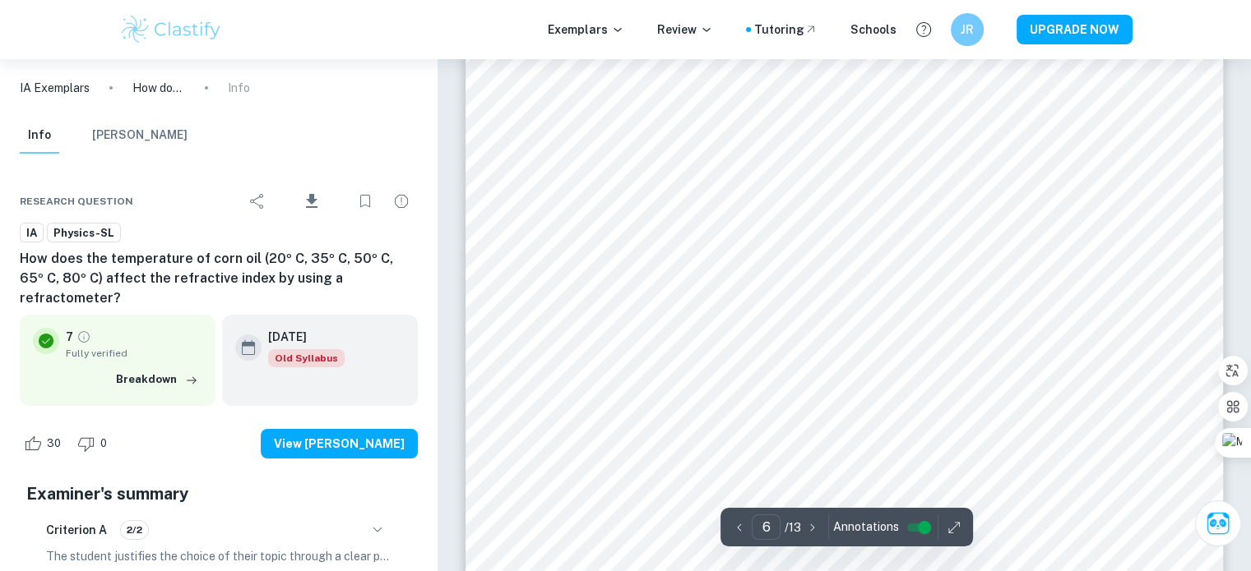
scroll to position [5638, 0]
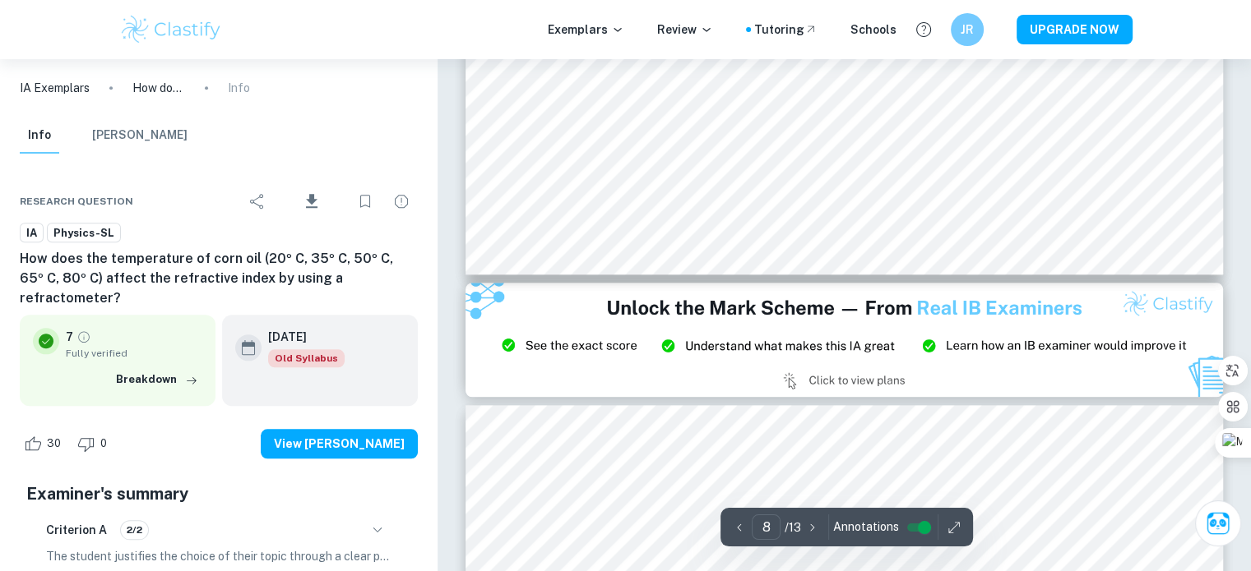
type input "9"
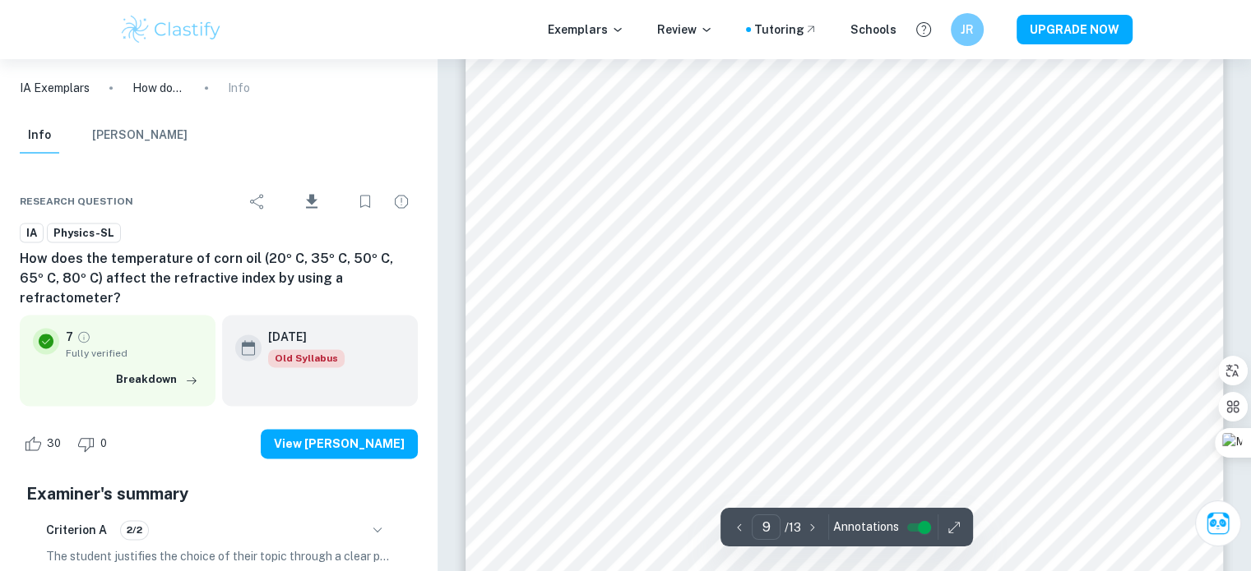
scroll to position [8435, 0]
